Goal: Task Accomplishment & Management: Use online tool/utility

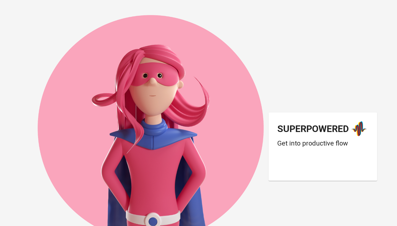
click at [356, 160] on div "Superpowered Get into productive flow" at bounding box center [322, 146] width 109 height 68
click at [356, 167] on div "Login dengan Google. Dibuka di tab baru" at bounding box center [321, 167] width 88 height 12
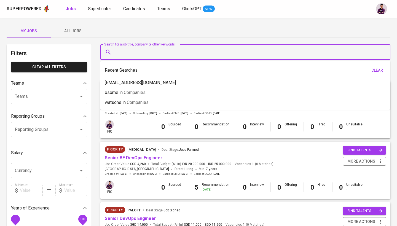
click at [165, 47] on input "Search for a job title, company or other keywords" at bounding box center [247, 52] width 266 height 10
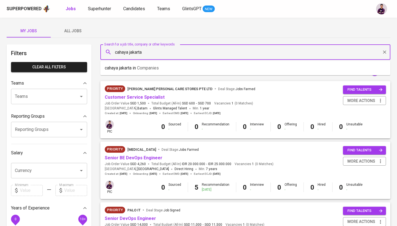
click at [162, 64] on li "cahaya jakarta in Companies" at bounding box center [245, 68] width 290 height 10
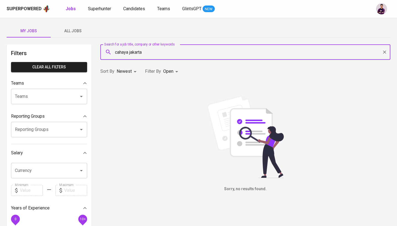
type input "cahaya jakarta"
click at [170, 69] on body "Superpowered Jobs Superhunter Candidates Teams GlintsGPT NEW My Jobs All Jobs F…" at bounding box center [198, 188] width 397 height 376
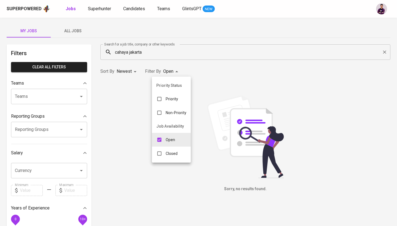
click at [177, 151] on p "Closed" at bounding box center [172, 154] width 12 height 6
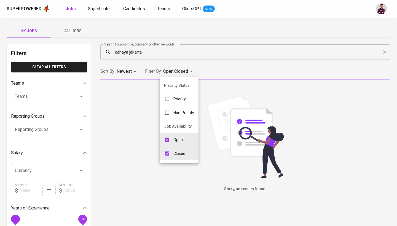
type input "OPEN,CLOSE"
checkbox input "true"
click at [62, 41] on div at bounding box center [198, 113] width 397 height 226
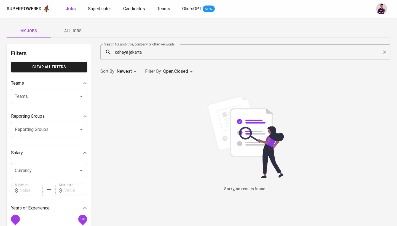
click at [69, 29] on span "All Jobs" at bounding box center [72, 31] width 37 height 7
click at [155, 57] on div "cahaya jakarta Search for a job title, company or other keywords" at bounding box center [245, 51] width 290 height 15
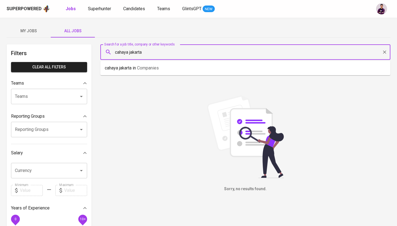
click at [148, 52] on input "cahaya jakarta" at bounding box center [247, 52] width 266 height 10
type input "cahaya jakarta"
click at [159, 71] on p "cahaya jakarta in Companies" at bounding box center [132, 68] width 54 height 7
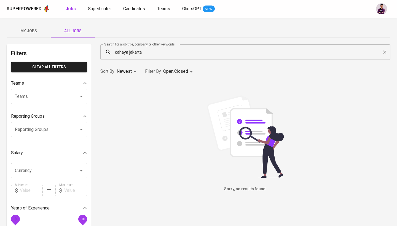
click at [201, 54] on input "cahaya jakarta" at bounding box center [247, 52] width 266 height 10
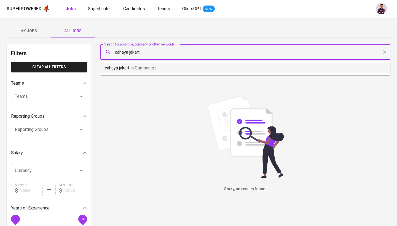
click at [168, 53] on input "cahaya jakart" at bounding box center [247, 52] width 266 height 10
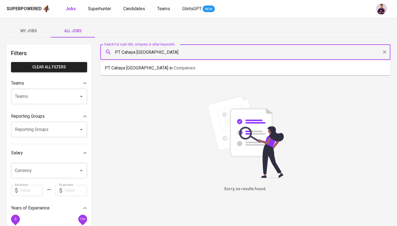
type input "PT Cahaya [GEOGRAPHIC_DATA]"
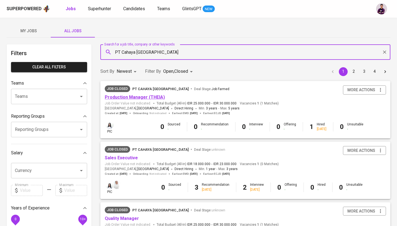
click at [126, 97] on link "Production Manager (THEIA)" at bounding box center [135, 97] width 60 height 5
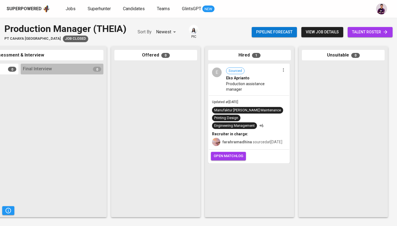
scroll to position [0, 259]
click at [217, 72] on div "E" at bounding box center [217, 73] width 10 height 10
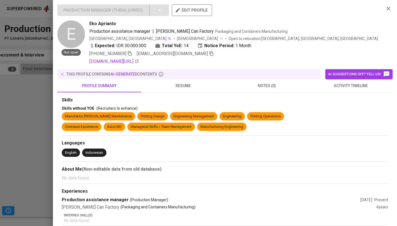
click at [188, 86] on span "resume" at bounding box center [182, 85] width 77 height 7
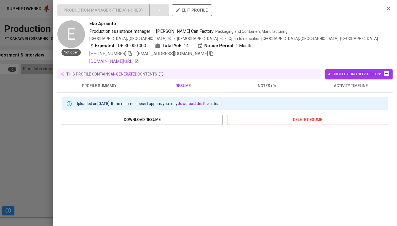
scroll to position [0, 0]
click at [384, 9] on button "button" at bounding box center [388, 8] width 8 height 8
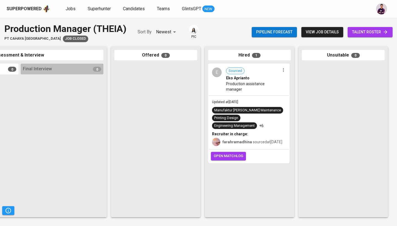
click at [300, 35] on div "Pipeline forecast view job details talent roster" at bounding box center [322, 32] width 141 height 20
click at [302, 35] on button "view job details" at bounding box center [322, 32] width 42 height 10
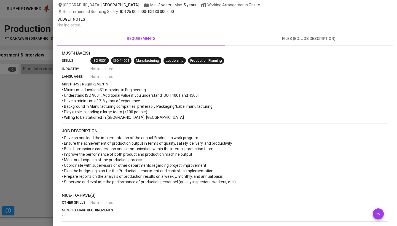
scroll to position [82, 0]
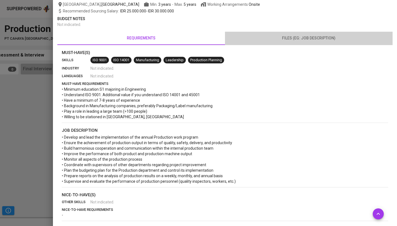
click at [320, 37] on span "files (eg: job description)" at bounding box center [308, 38] width 161 height 7
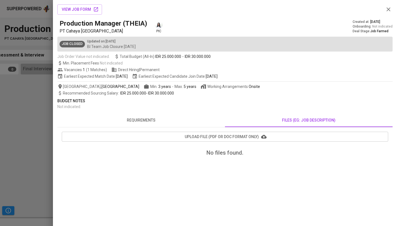
click at [164, 122] on span "requirements" at bounding box center [141, 120] width 161 height 7
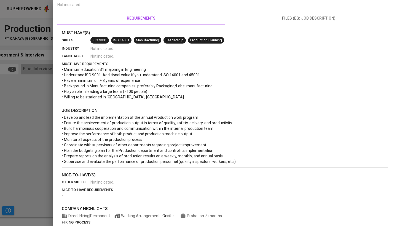
scroll to position [-23, 0]
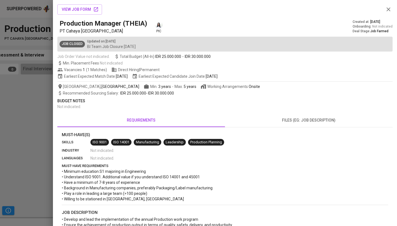
click at [25, 99] on div at bounding box center [198, 113] width 397 height 226
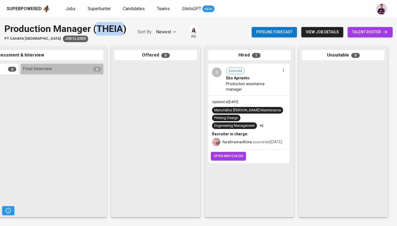
drag, startPoint x: 123, startPoint y: 29, endPoint x: 97, endPoint y: 29, distance: 26.5
click at [97, 29] on div "Production Manager (THEIA)" at bounding box center [65, 29] width 122 height 14
copy div "THEIA"
drag, startPoint x: 97, startPoint y: 29, endPoint x: 256, endPoint y: 1, distance: 161.2
click at [59, 127] on div "Production Manager (THEIA) PT Cahaya [GEOGRAPHIC_DATA] Job Closed Sort By Newes…" at bounding box center [198, 122] width 397 height 208
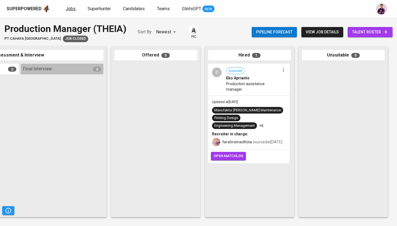
click at [72, 9] on span "Jobs" at bounding box center [71, 8] width 10 height 5
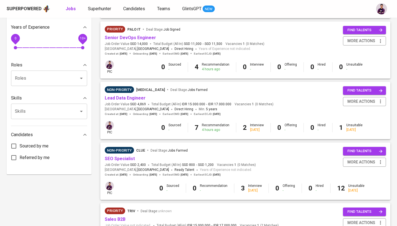
scroll to position [172, 0]
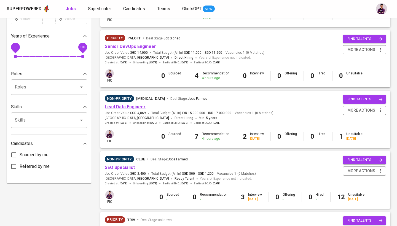
click at [133, 106] on link "Lead Data Engineer" at bounding box center [125, 106] width 41 height 5
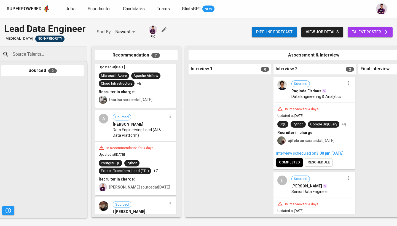
scroll to position [181, 0]
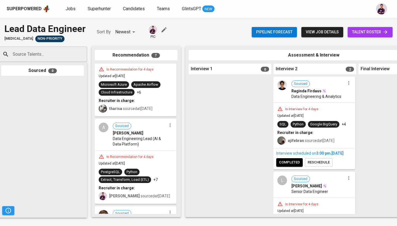
click at [105, 129] on div "A" at bounding box center [104, 128] width 10 height 10
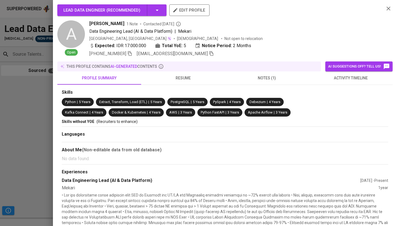
click at [183, 79] on span "resume" at bounding box center [182, 78] width 77 height 7
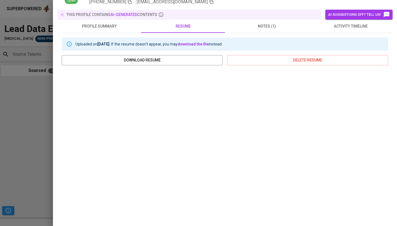
scroll to position [0, 0]
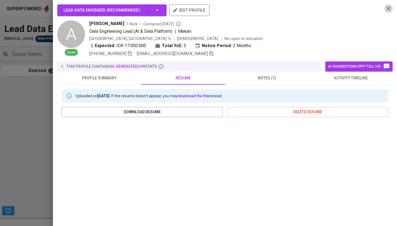
click at [389, 8] on icon "button" at bounding box center [388, 8] width 7 height 7
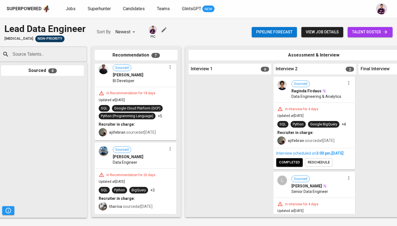
scroll to position [399, 0]
